Goal: Information Seeking & Learning: Find specific fact

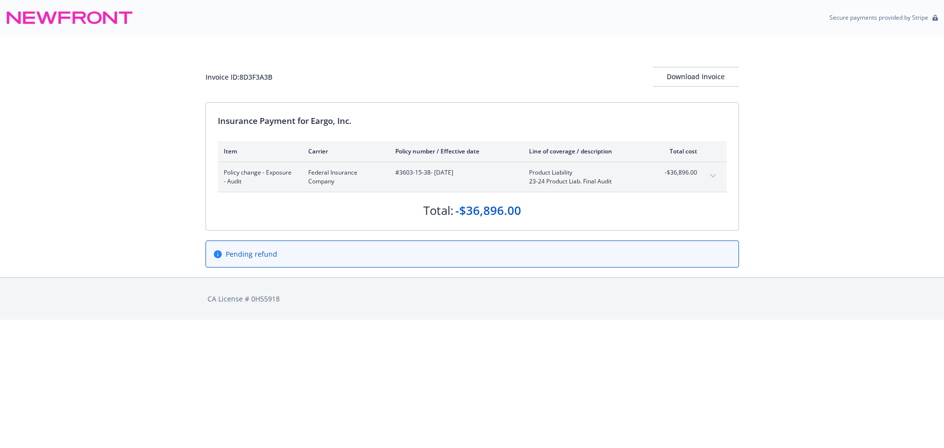
click at [715, 175] on icon "expand content" at bounding box center [713, 175] width 6 height 3
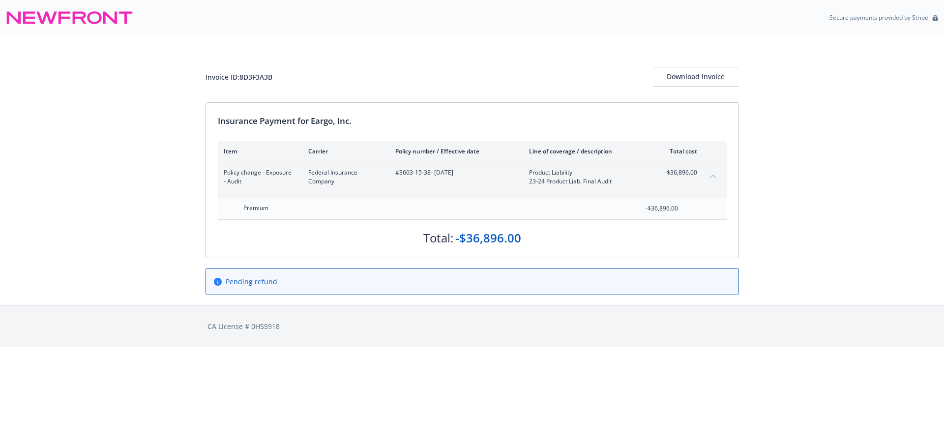
click at [715, 175] on icon "collapse content" at bounding box center [713, 176] width 6 height 4
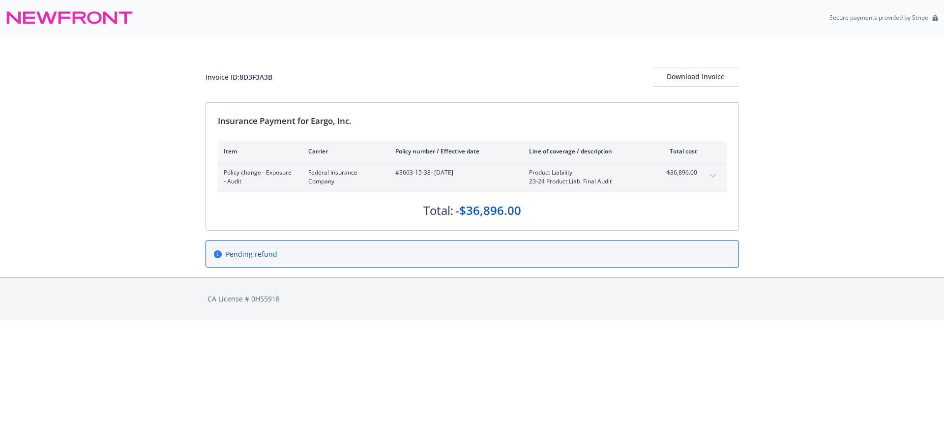
click at [263, 79] on div "Invoice ID: 8D3F3A3B" at bounding box center [239, 77] width 67 height 10
drag, startPoint x: 314, startPoint y: 120, endPoint x: 478, endPoint y: 126, distance: 164.9
click at [478, 126] on div "Insurance Payment for Eargo, Inc." at bounding box center [472, 121] width 509 height 13
copy div "Eargo, Inc."
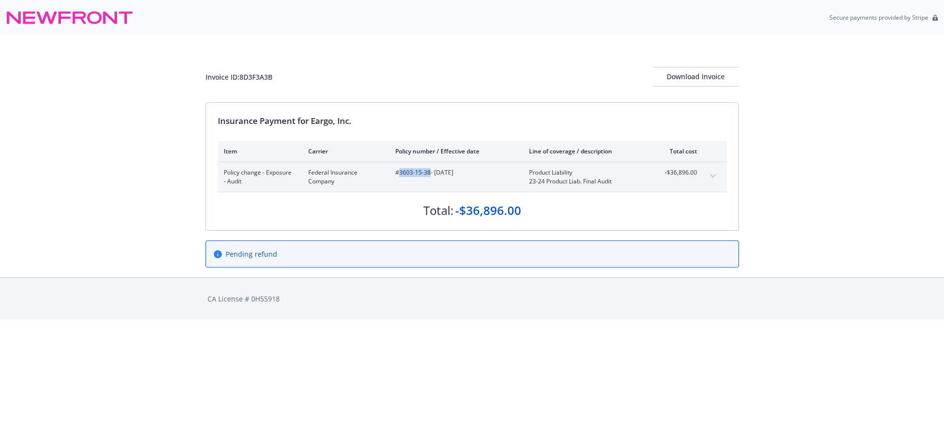
drag, startPoint x: 399, startPoint y: 176, endPoint x: 429, endPoint y: 175, distance: 29.5
click at [429, 175] on span "#3603-15-38 - 04/05/2024" at bounding box center [454, 172] width 118 height 9
copy span "3603-15-38"
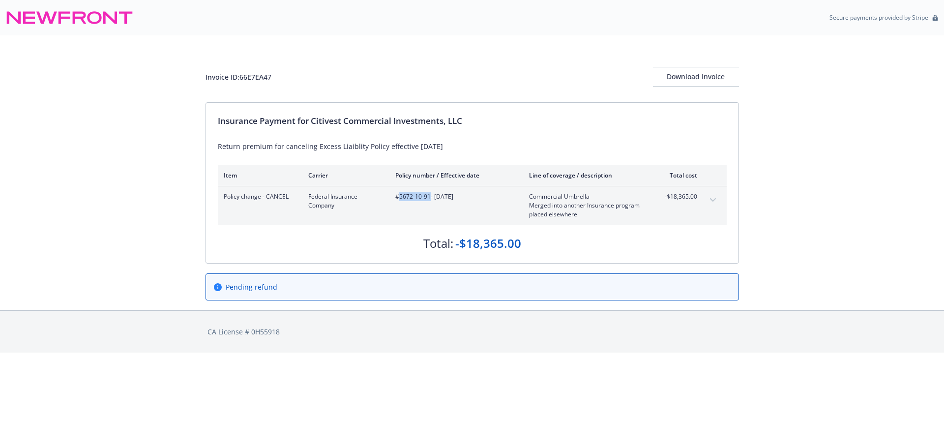
drag, startPoint x: 400, startPoint y: 203, endPoint x: 429, endPoint y: 203, distance: 29.0
click at [429, 203] on div "#5672-10-91 - 07/01/2025" at bounding box center [454, 205] width 118 height 27
copy span "5672-10-91"
click at [246, 78] on div "Invoice ID: 66E7EA47" at bounding box center [239, 77] width 66 height 10
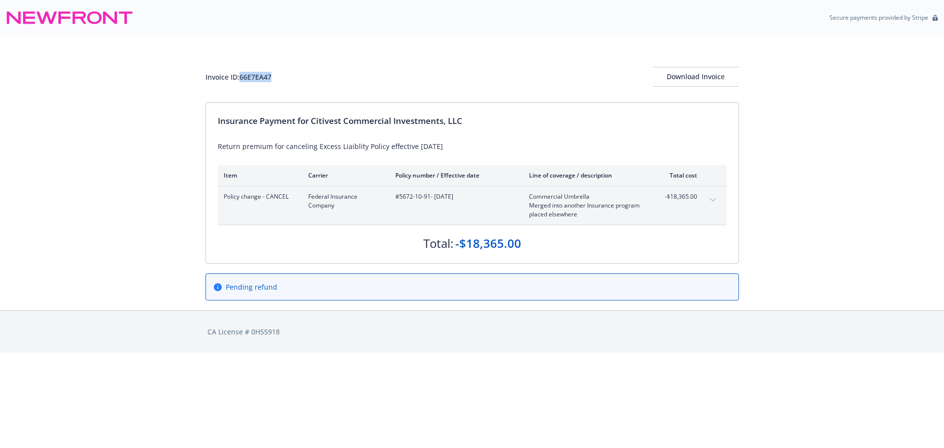
copy div "66E7EA47"
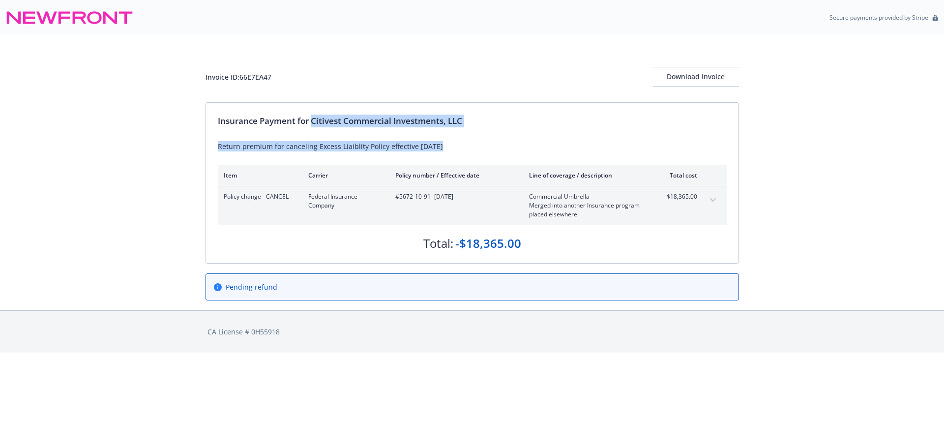
drag, startPoint x: 314, startPoint y: 123, endPoint x: 594, endPoint y: 132, distance: 279.5
click at [594, 132] on div "Insurance Payment for Citivest Commercial Investments, LLC Return premium for c…" at bounding box center [472, 183] width 533 height 160
click at [322, 120] on div "Insurance Payment for Citivest Commercial Investments, LLC" at bounding box center [472, 121] width 509 height 13
drag, startPoint x: 314, startPoint y: 122, endPoint x: 461, endPoint y: 121, distance: 147.5
click at [461, 121] on div "Insurance Payment for Citivest Commercial Investments, LLC" at bounding box center [472, 121] width 509 height 13
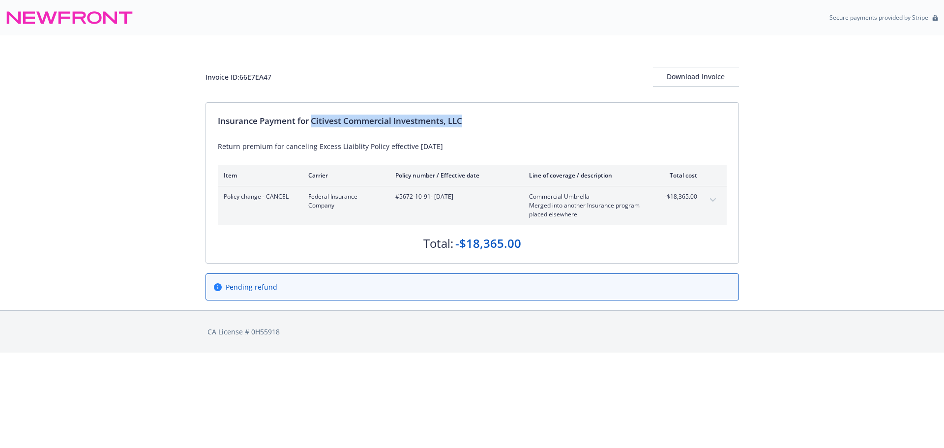
copy div "Citivest Commercial Investments, LLC"
click at [245, 75] on div "Invoice ID: 66E7EA47" at bounding box center [239, 77] width 66 height 10
copy div "66E7EA47"
drag, startPoint x: 399, startPoint y: 201, endPoint x: 428, endPoint y: 200, distance: 29.0
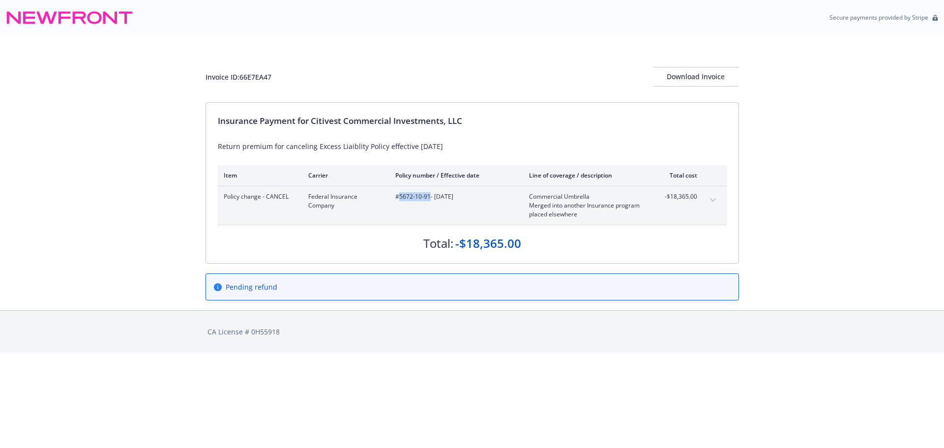
click at [428, 200] on div "#5672-10-91 - 07/01/2025" at bounding box center [454, 205] width 118 height 27
copy span "5672-10-91"
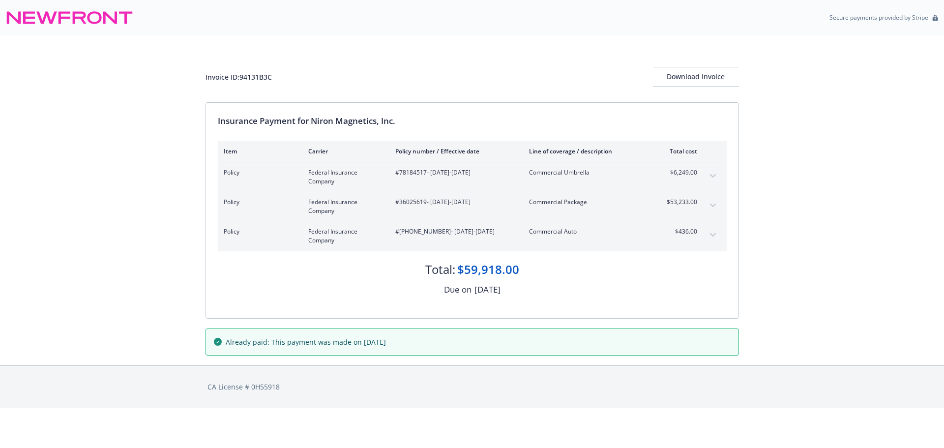
click at [409, 199] on span "#36025619 - 07/11/2025-07/11/2026" at bounding box center [454, 202] width 118 height 9
copy span "36025619"
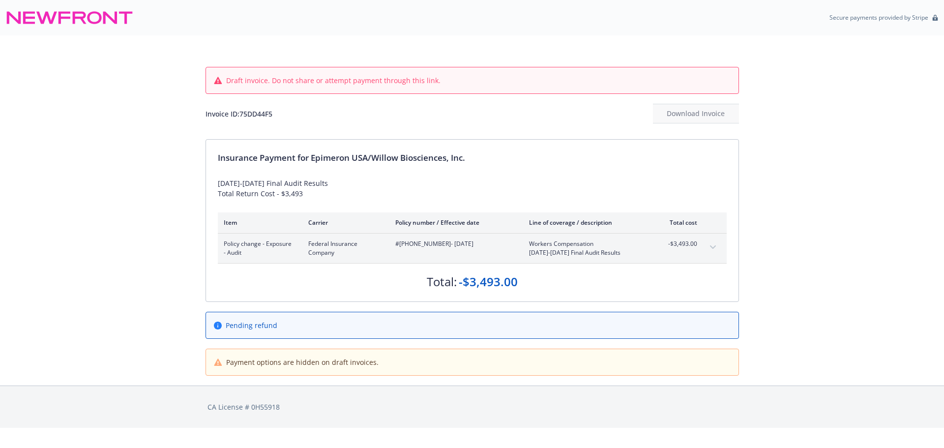
click at [713, 249] on icon "expand content" at bounding box center [713, 247] width 6 height 4
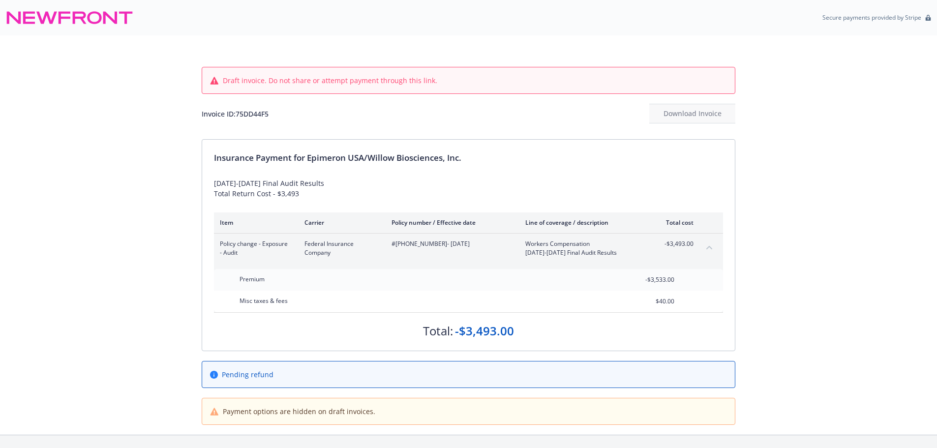
click at [251, 115] on div "Invoice ID: 75DD44F5" at bounding box center [235, 114] width 67 height 10
copy div "75DD44F5"
drag, startPoint x: 401, startPoint y: 249, endPoint x: 437, endPoint y: 252, distance: 36.0
click at [437, 252] on div "#(25) 7177-14-35 - 04/01/2024" at bounding box center [450, 248] width 118 height 18
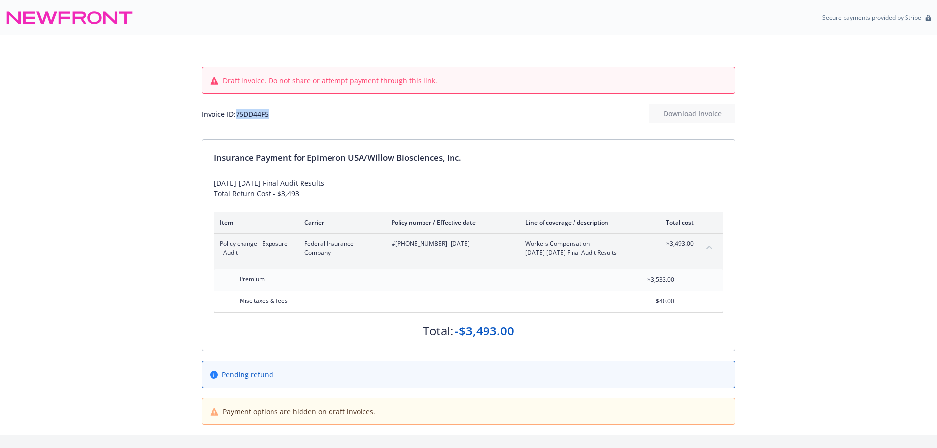
copy span "(25) 7177-14-35"
click at [255, 113] on div "Invoice ID: 75DD44F5" at bounding box center [235, 114] width 67 height 10
